Goal: Find specific page/section

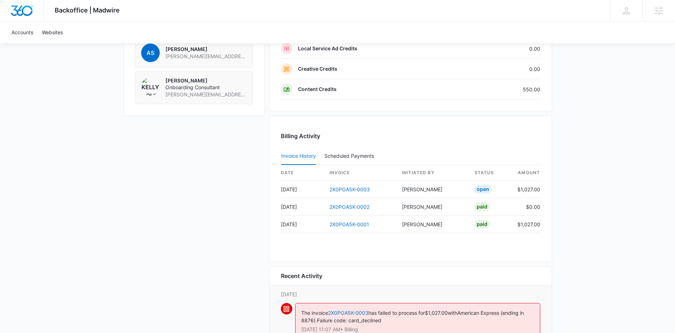
scroll to position [635, 0]
